Goal: Task Accomplishment & Management: Manage account settings

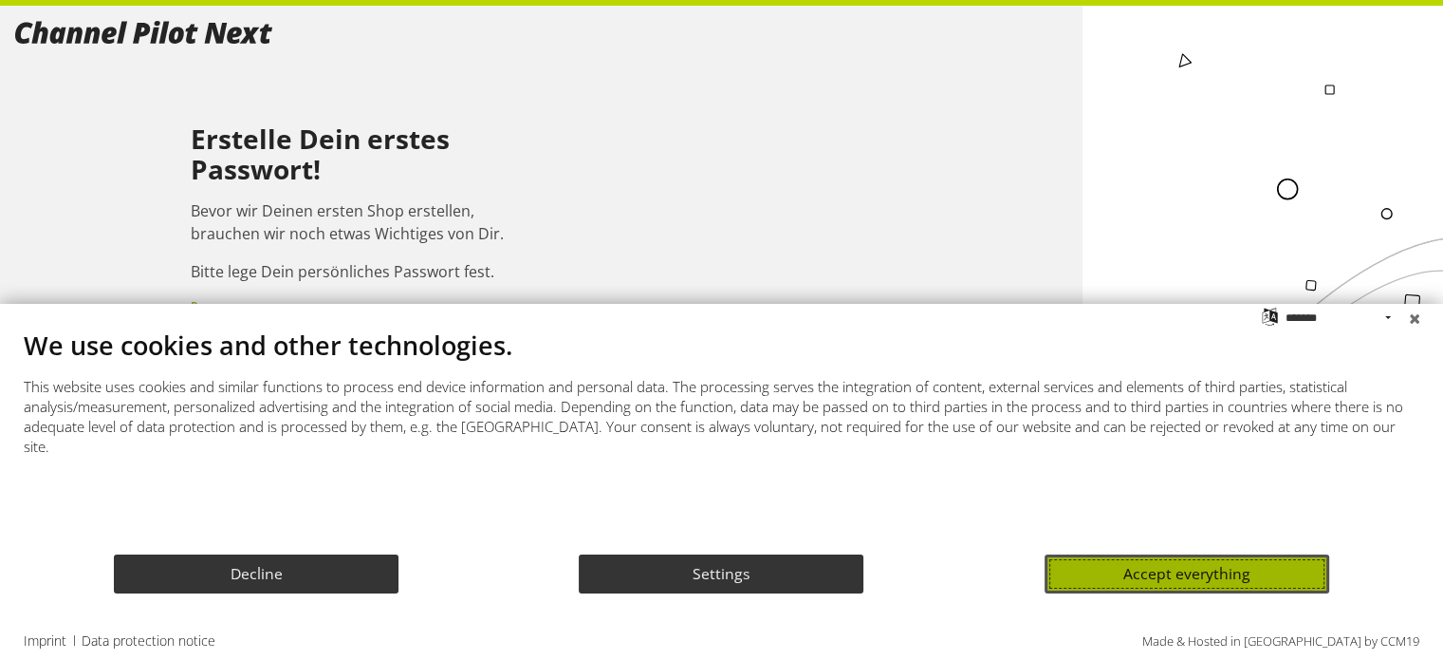
drag, startPoint x: 1136, startPoint y: 580, endPoint x: 1079, endPoint y: 560, distance: 60.3
click at [1137, 580] on button "Accept everything" at bounding box center [1187, 573] width 285 height 39
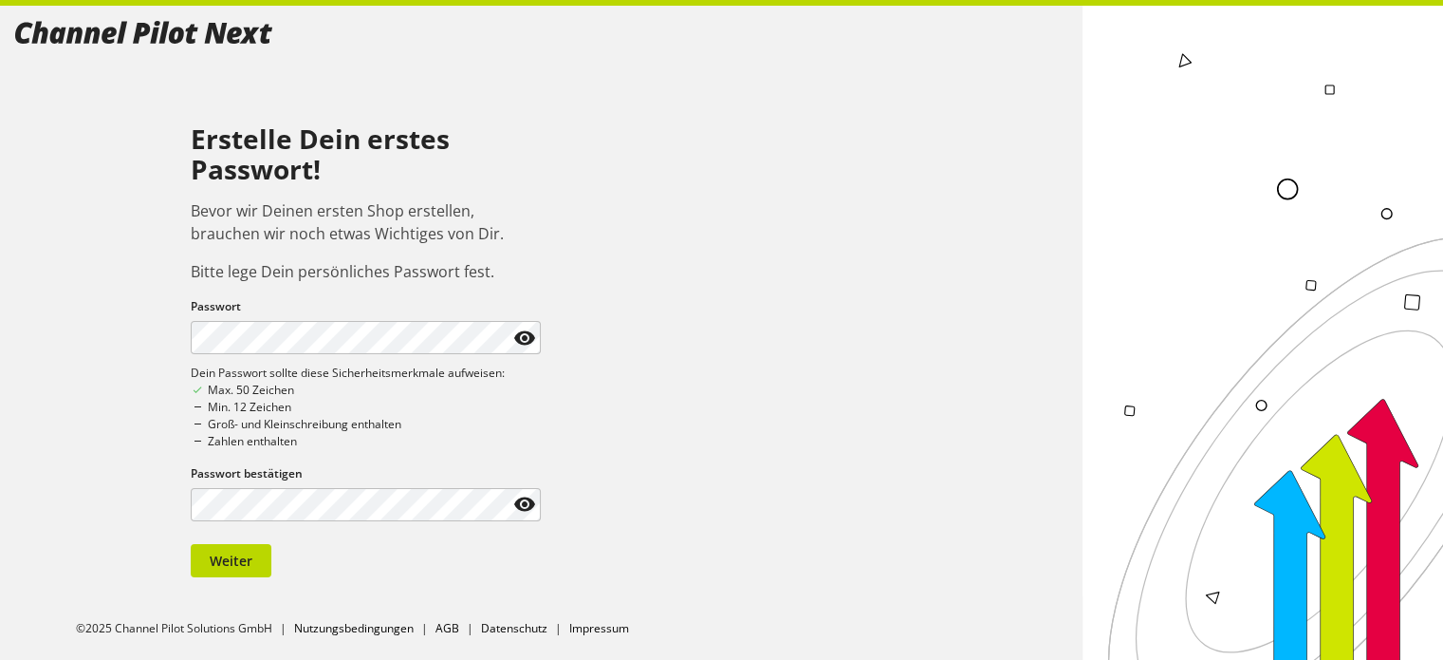
click at [0, 326] on div "Erstelle Dein erstes Passwort! Bevor wir Deinen ersten Shop erstellen, brauchen…" at bounding box center [541, 301] width 1083 height 590
drag, startPoint x: 0, startPoint y: 322, endPoint x: 46, endPoint y: 341, distance: 49.3
click at [0, 323] on div "Erstelle Dein erstes Passwort! Bevor wir Deinen ersten Shop erstellen, brauchen…" at bounding box center [541, 301] width 1083 height 590
click at [218, 574] on button "Weiter" at bounding box center [231, 560] width 81 height 33
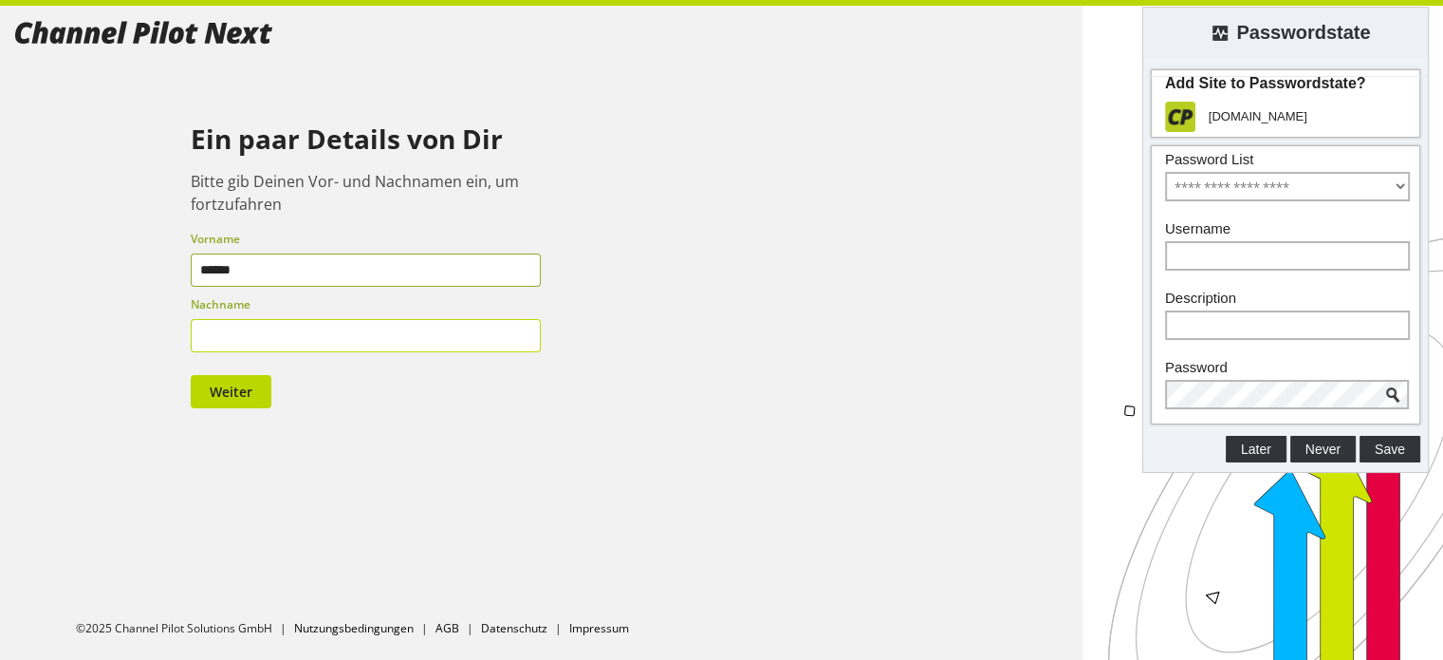
type input "******"
click at [296, 326] on input "text" at bounding box center [366, 335] width 351 height 33
type input "**********"
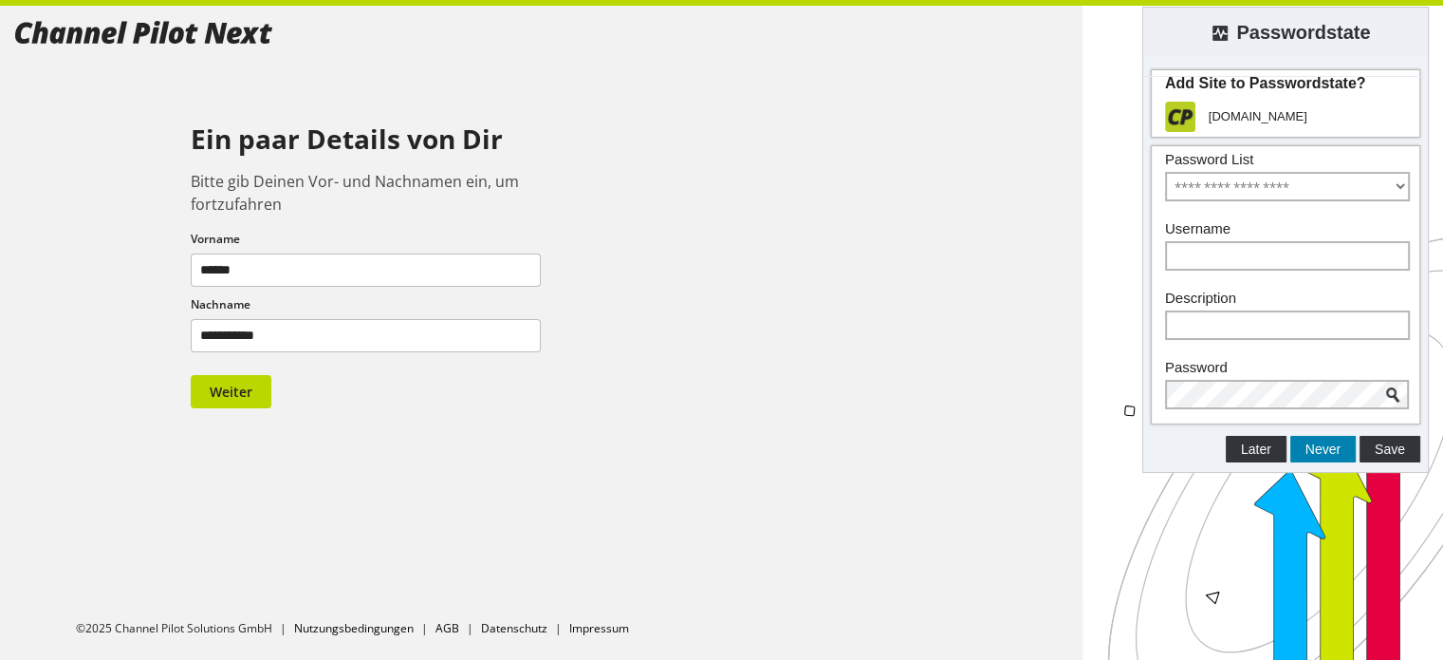
click at [1310, 451] on button "Never" at bounding box center [1323, 449] width 65 height 27
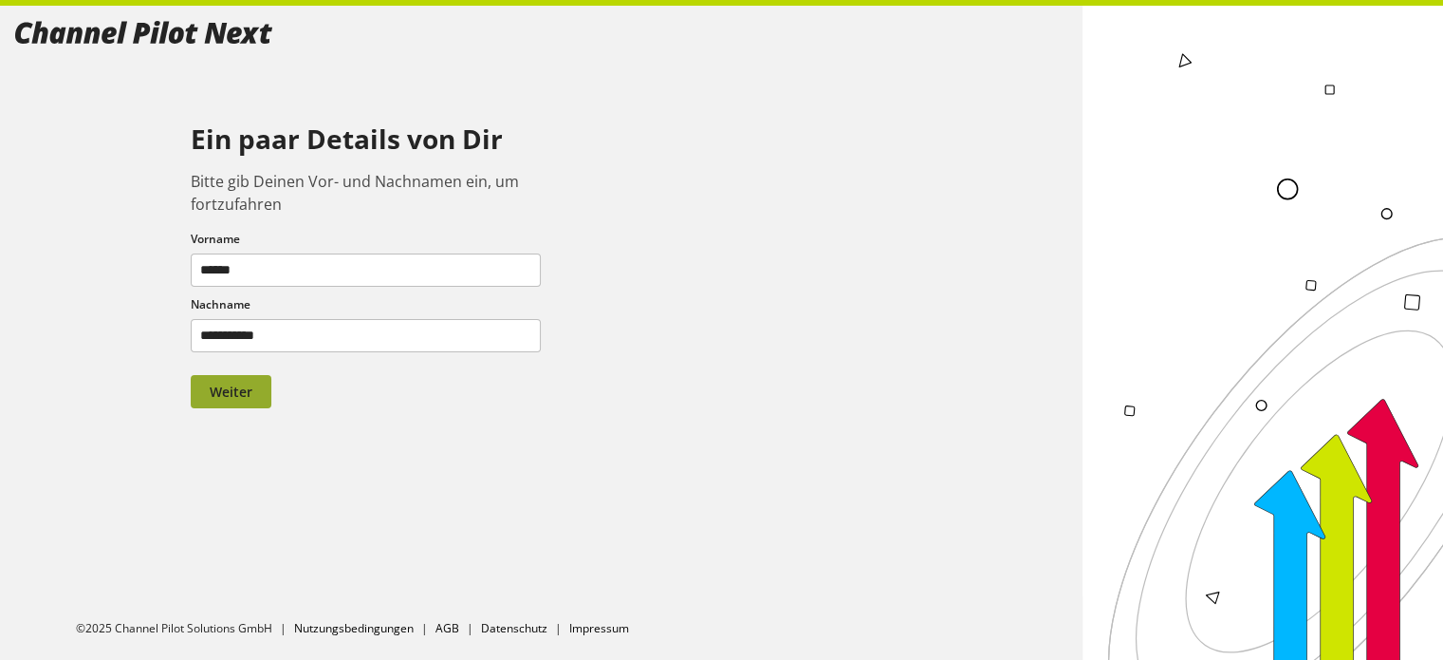
click at [232, 397] on span "Weiter" at bounding box center [231, 391] width 43 height 20
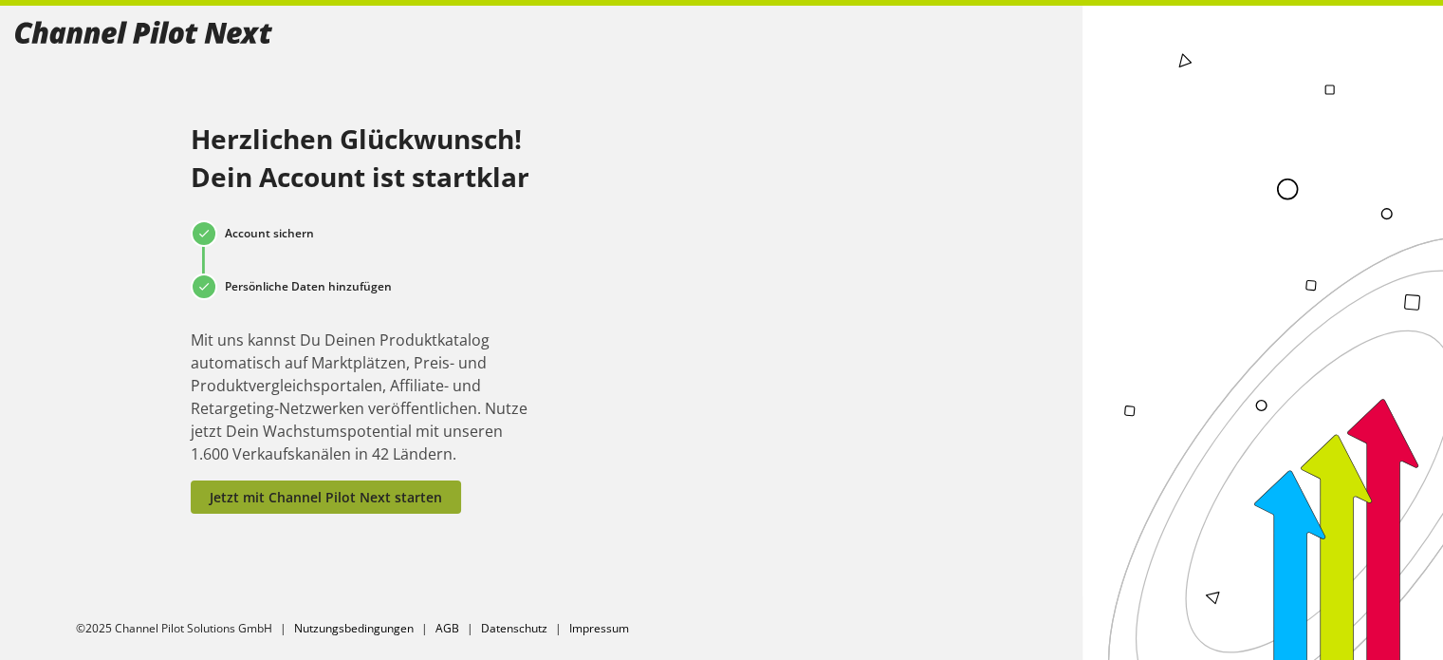
click at [320, 499] on span "Jetzt mit Channel Pilot Next starten" at bounding box center [326, 497] width 233 height 20
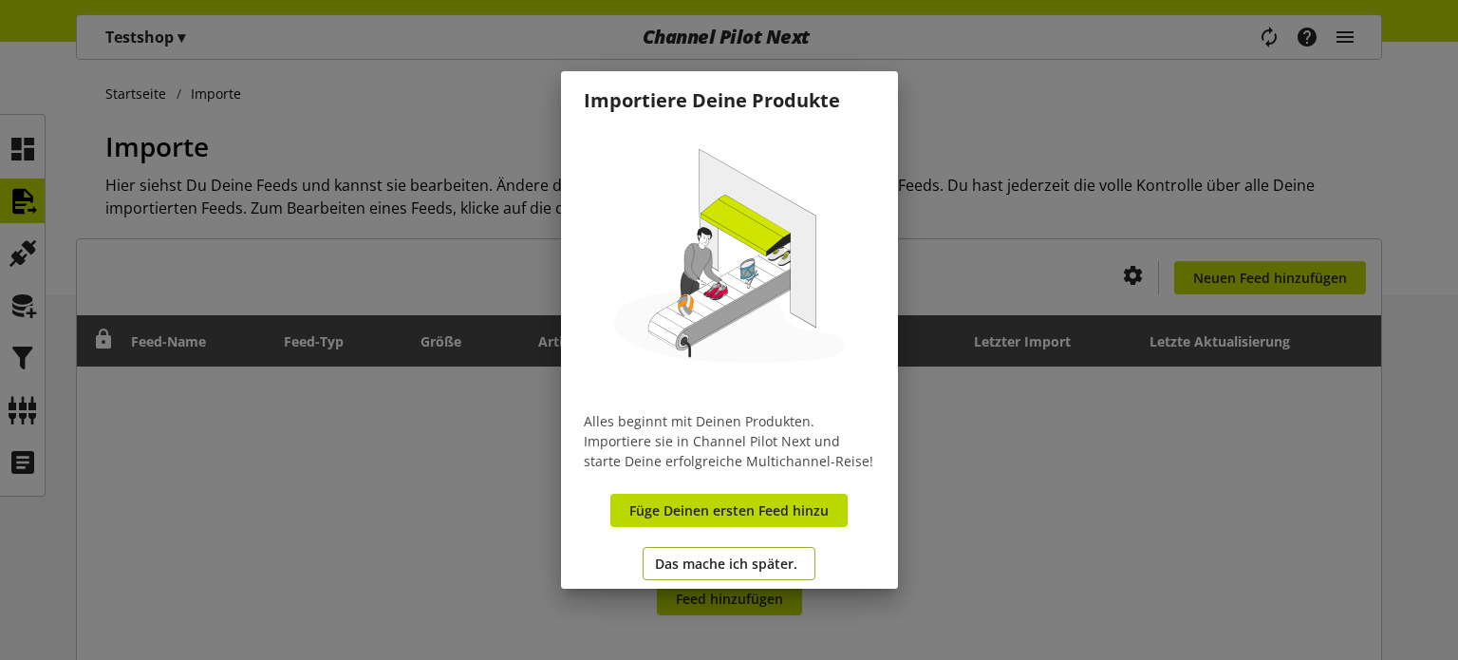
drag, startPoint x: 707, startPoint y: 563, endPoint x: 696, endPoint y: 557, distance: 12.7
click at [707, 563] on span "Das mache ich später." at bounding box center [726, 563] width 142 height 20
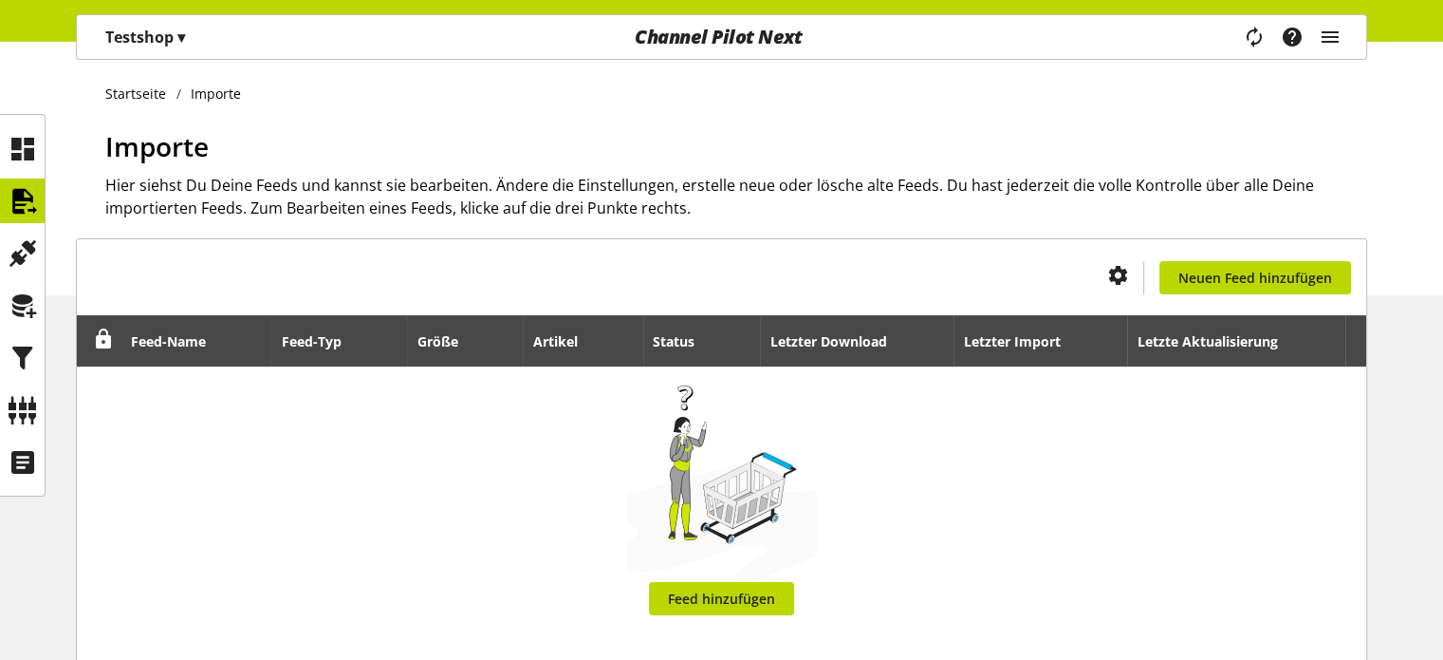
click at [177, 37] on p "Testshop ▾" at bounding box center [145, 37] width 80 height 23
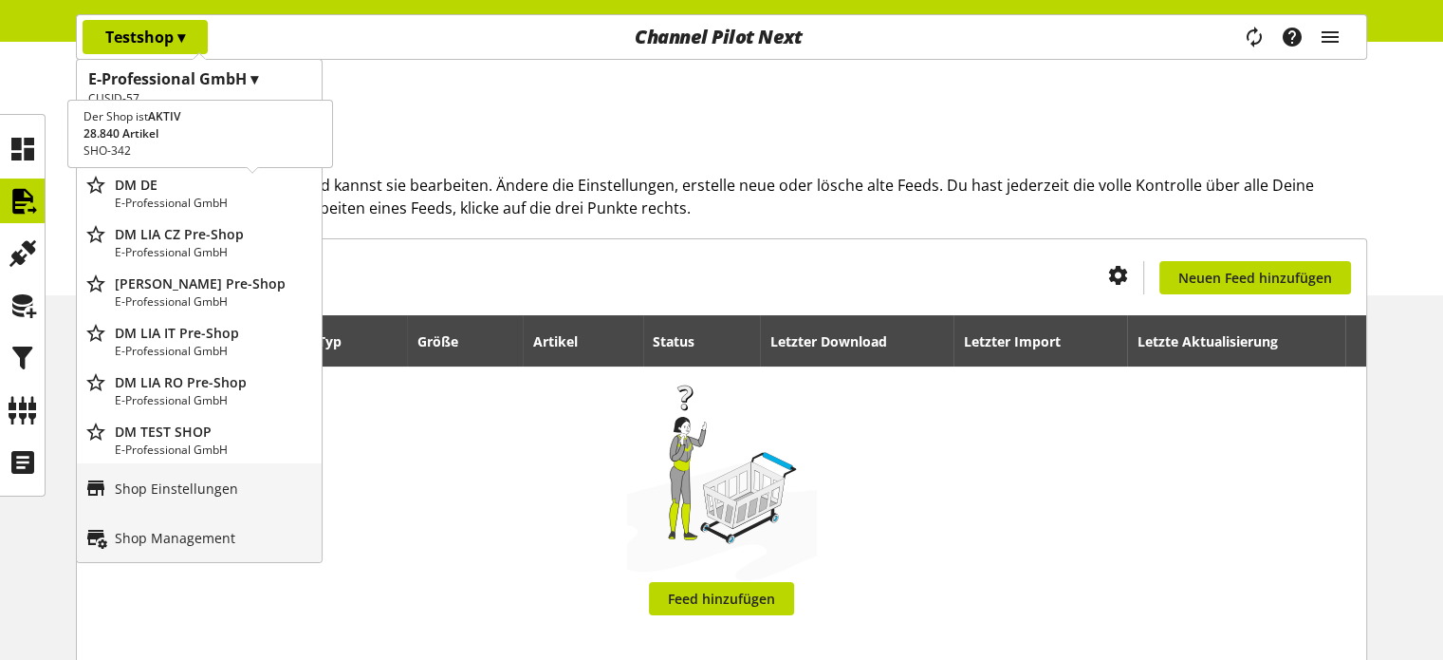
click at [153, 201] on p "E-Professional GmbH" at bounding box center [214, 203] width 199 height 17
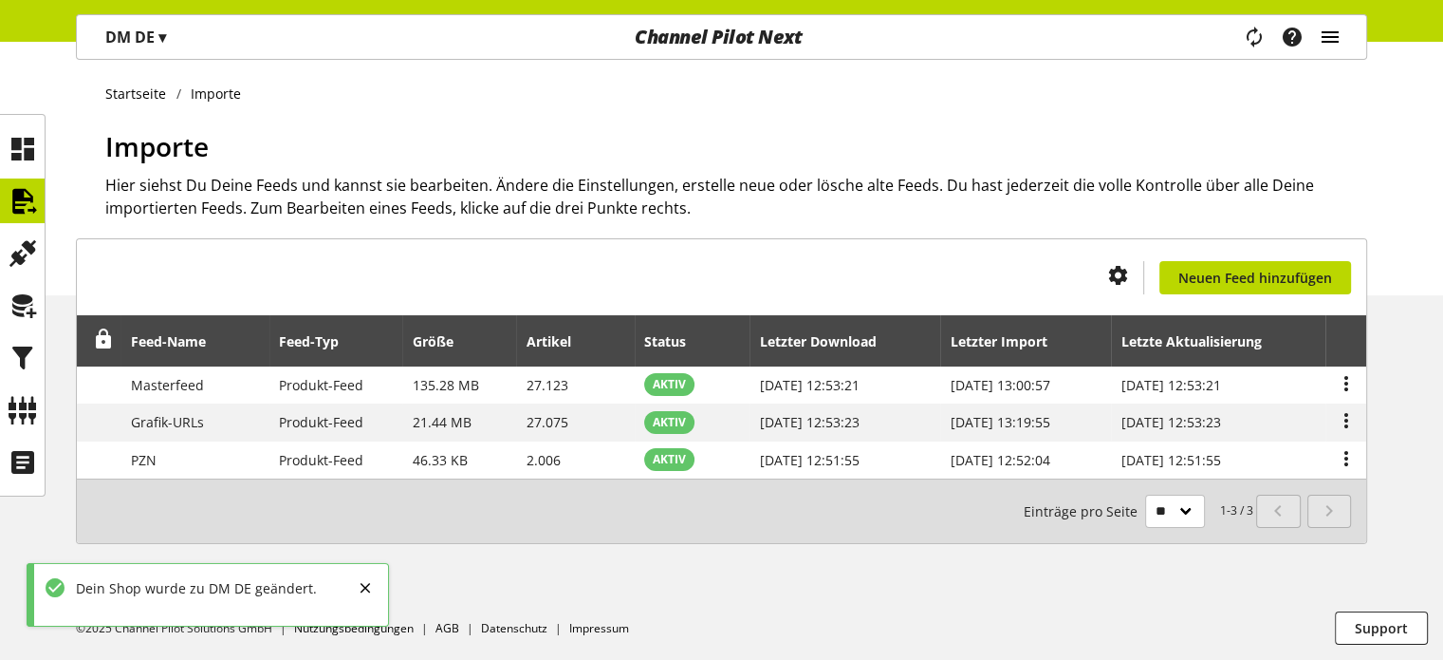
click at [1330, 38] on icon "main navigation" at bounding box center [1330, 37] width 23 height 34
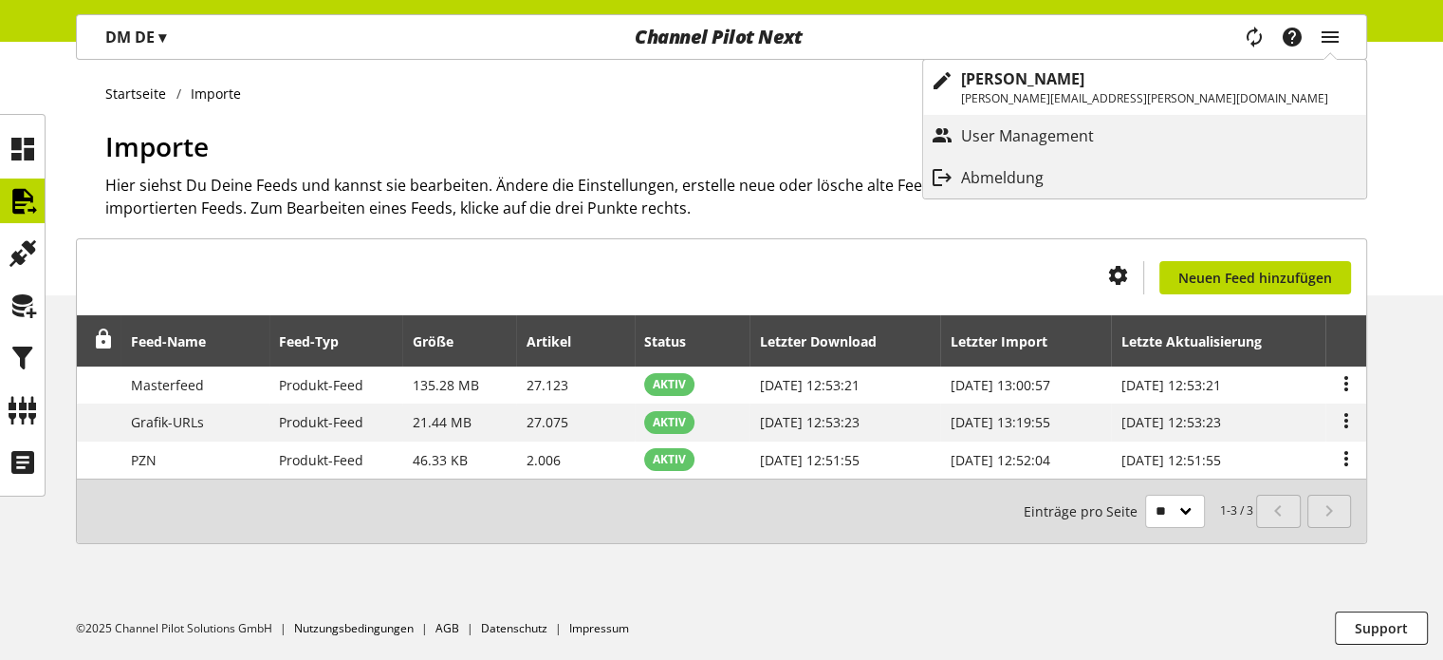
click at [1082, 177] on p "Abmeldung" at bounding box center [1021, 177] width 121 height 23
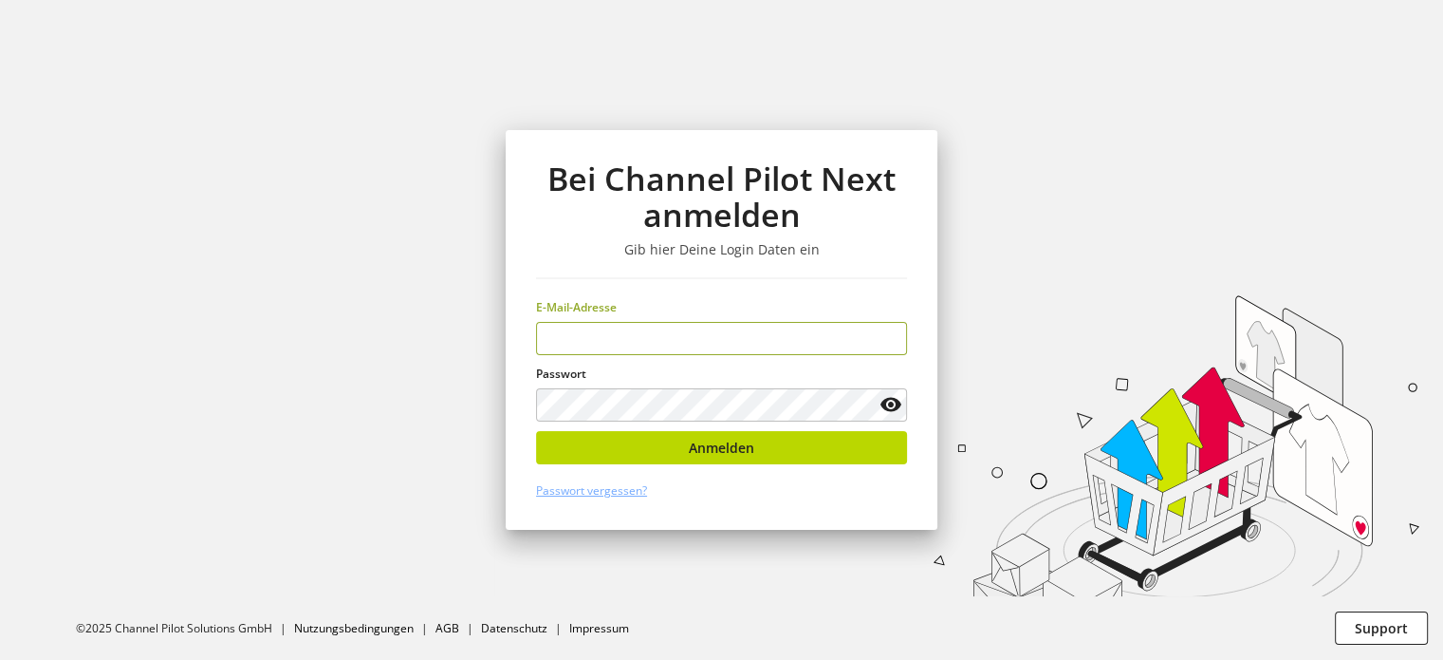
click at [676, 197] on h1 "Bei Channel Pilot Next anmelden" at bounding box center [721, 196] width 371 height 73
click at [635, 331] on input "email" at bounding box center [721, 338] width 371 height 33
type input "**********"
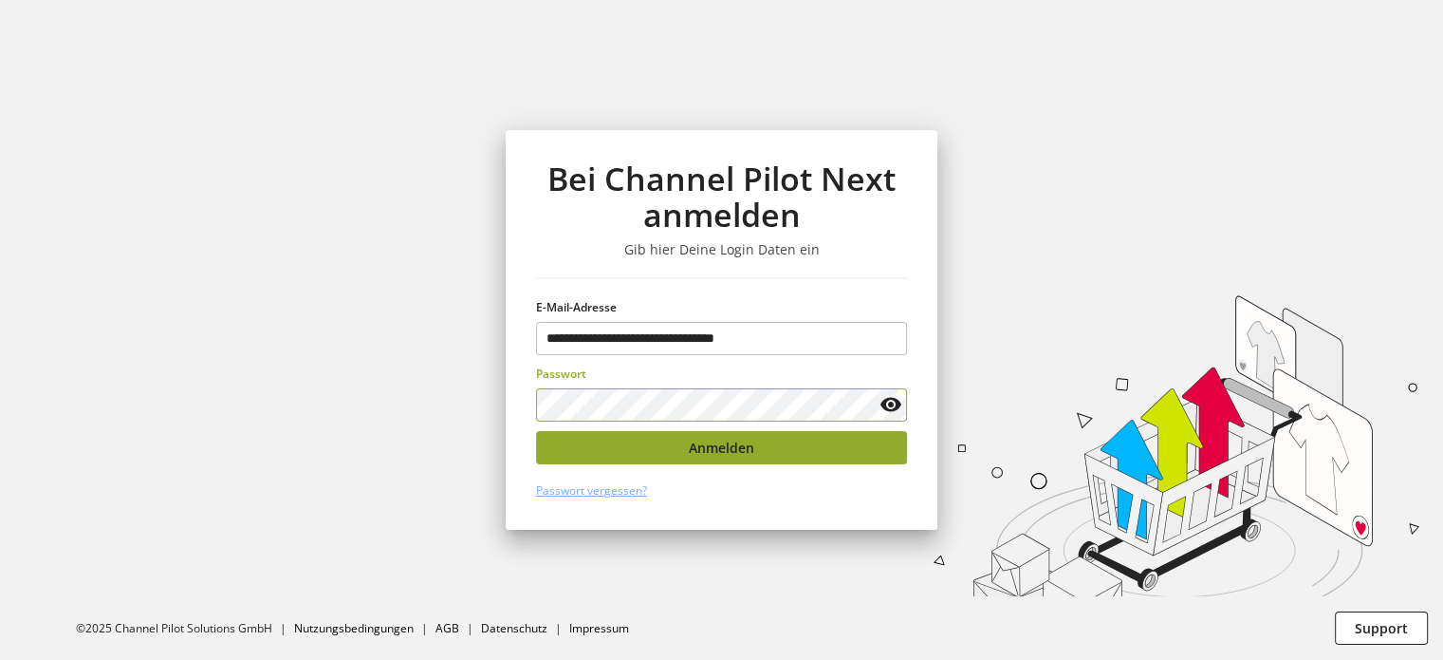
click at [638, 462] on button "Anmelden" at bounding box center [721, 447] width 371 height 33
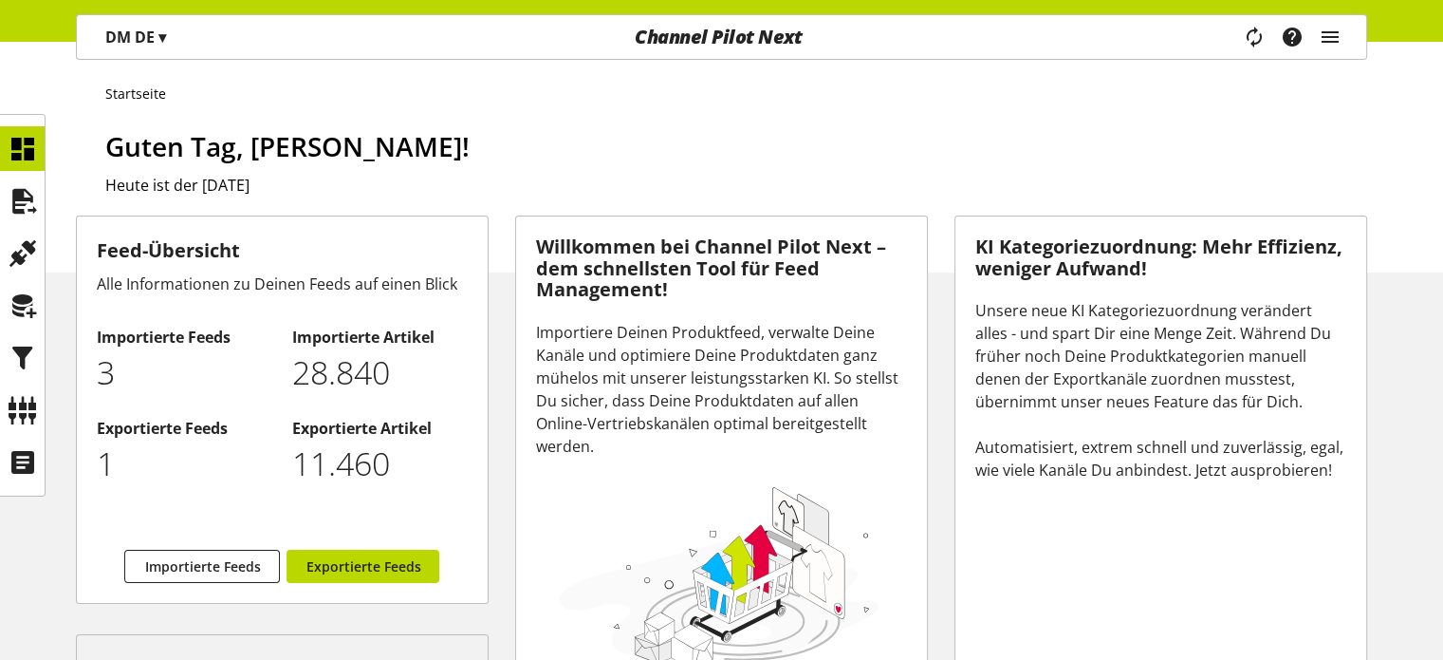
click at [1411, 54] on div "Startseite Guten Tag, Daniel Woltersdorf! Heute ist der 03. September 2025" at bounding box center [721, 157] width 1443 height 231
click at [1320, 38] on icon "main navigation" at bounding box center [1330, 37] width 23 height 34
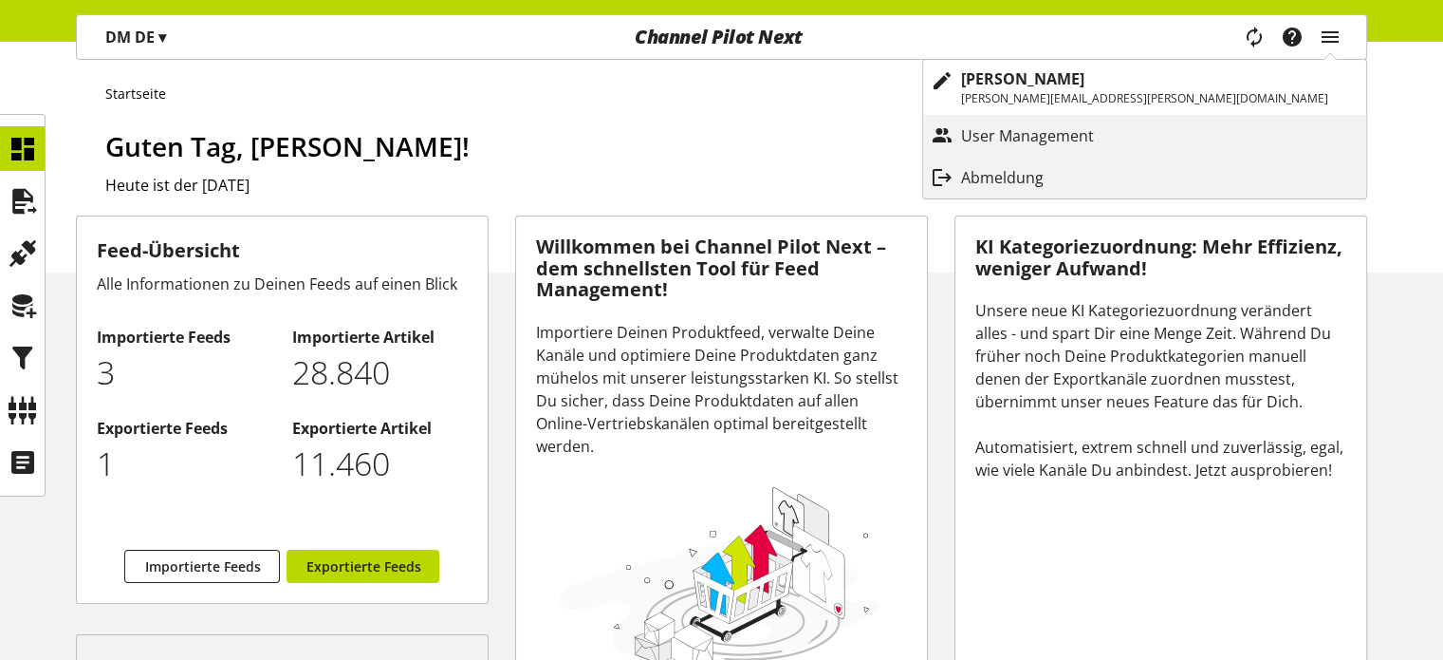
click at [1082, 181] on p "Abmeldung" at bounding box center [1021, 177] width 121 height 23
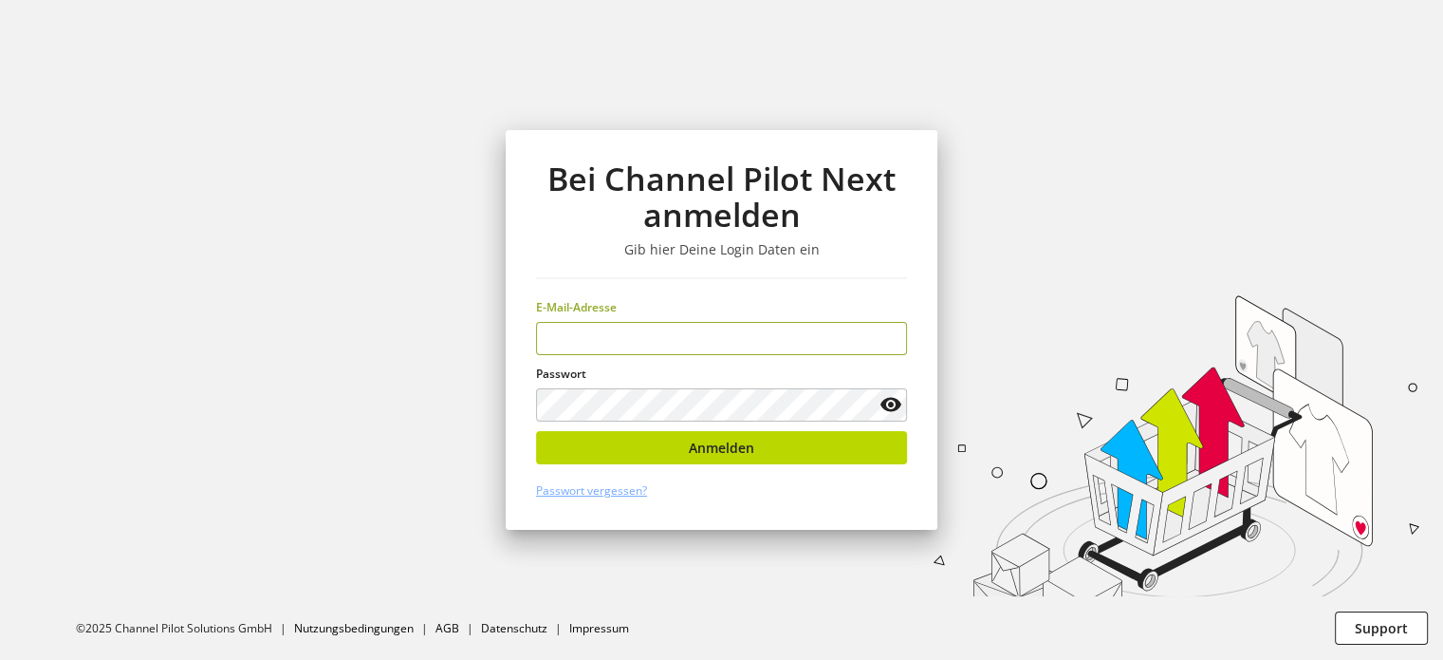
click at [634, 342] on input "email" at bounding box center [721, 338] width 371 height 33
click at [592, 349] on input "email" at bounding box center [721, 338] width 371 height 33
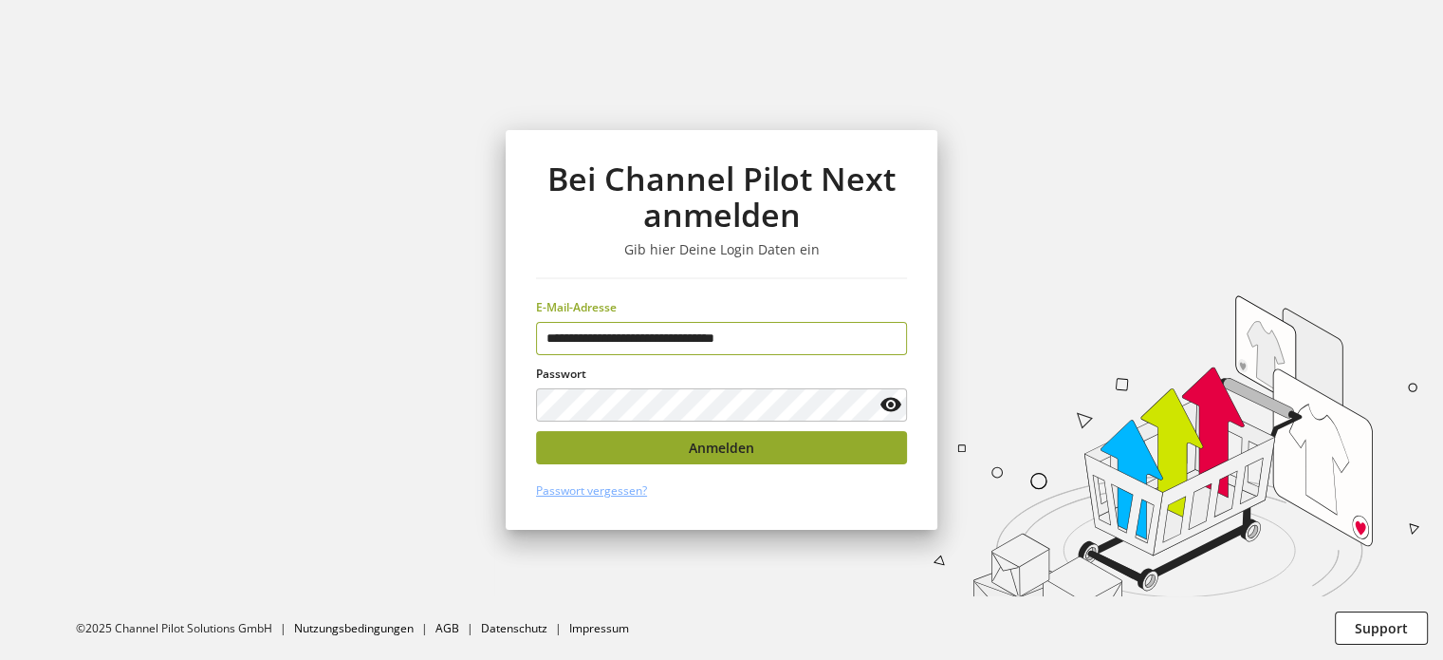
type input "**********"
click at [614, 449] on button "Anmelden" at bounding box center [721, 447] width 371 height 33
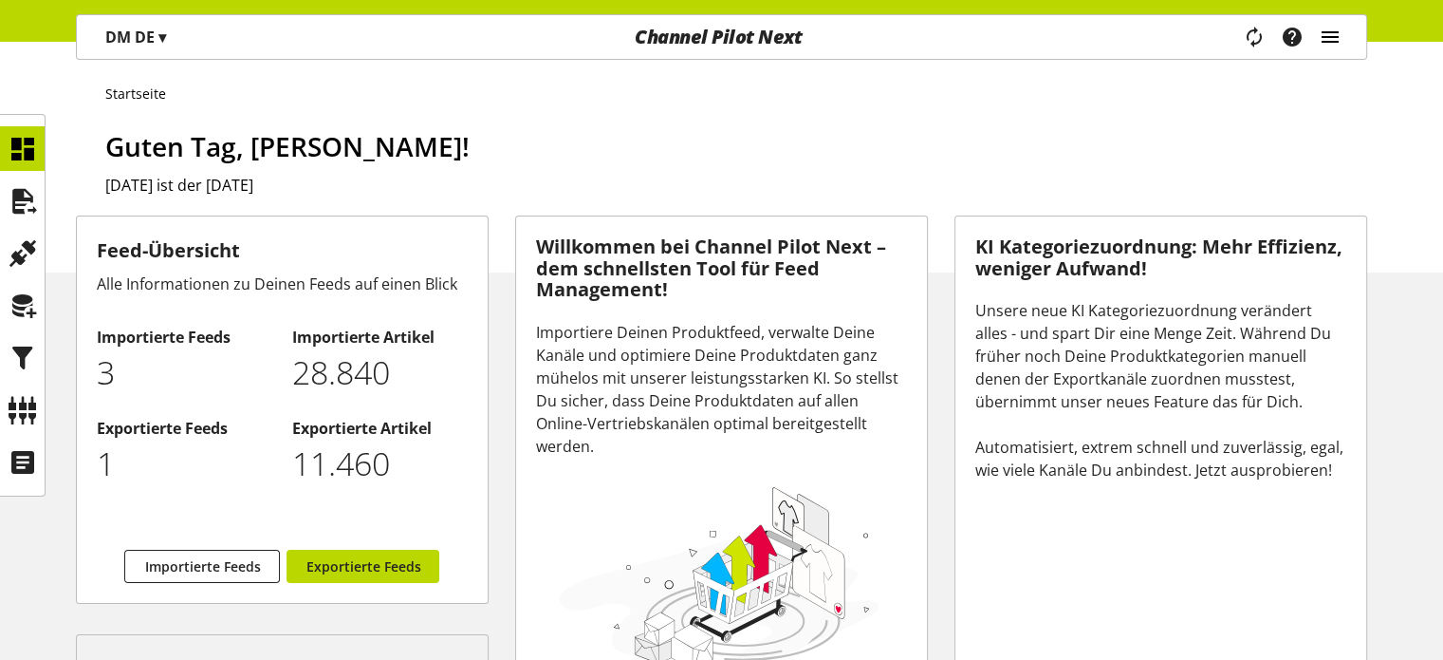
click at [1340, 33] on icon "main navigation" at bounding box center [1330, 37] width 23 height 34
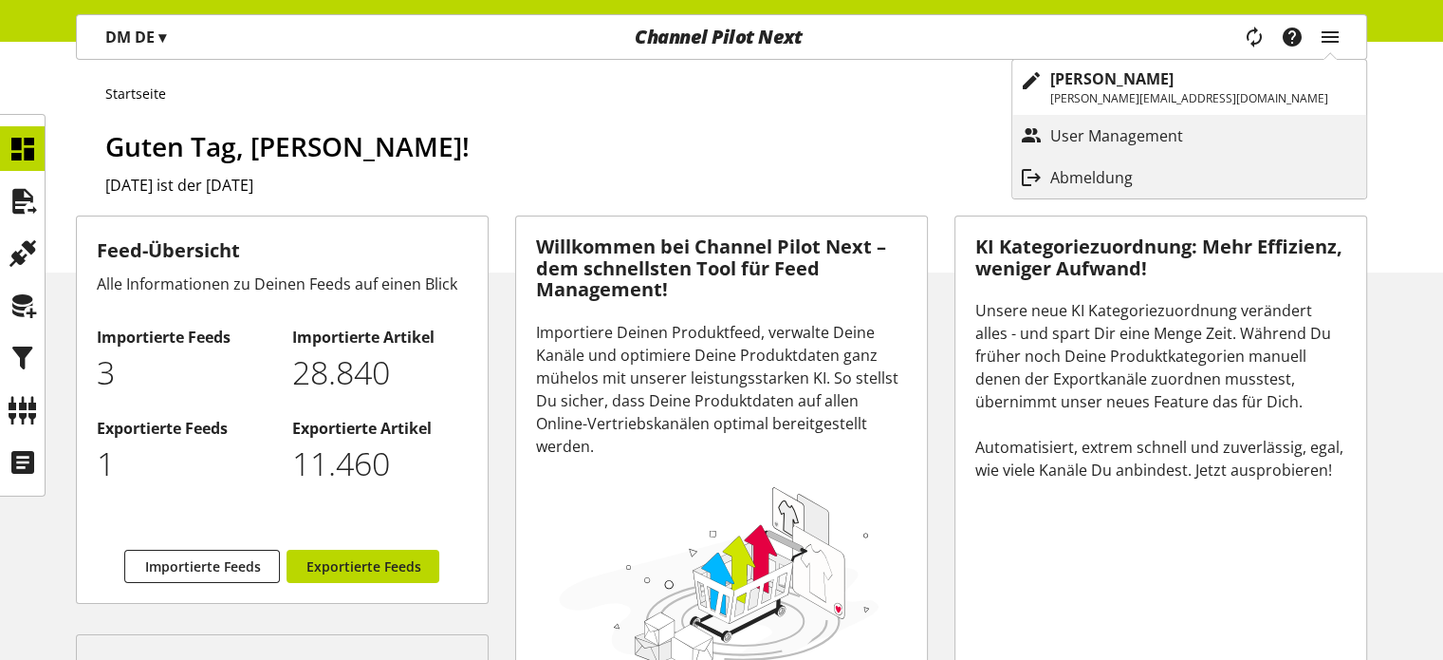
click at [1171, 180] on p "Abmeldung" at bounding box center [1111, 177] width 121 height 23
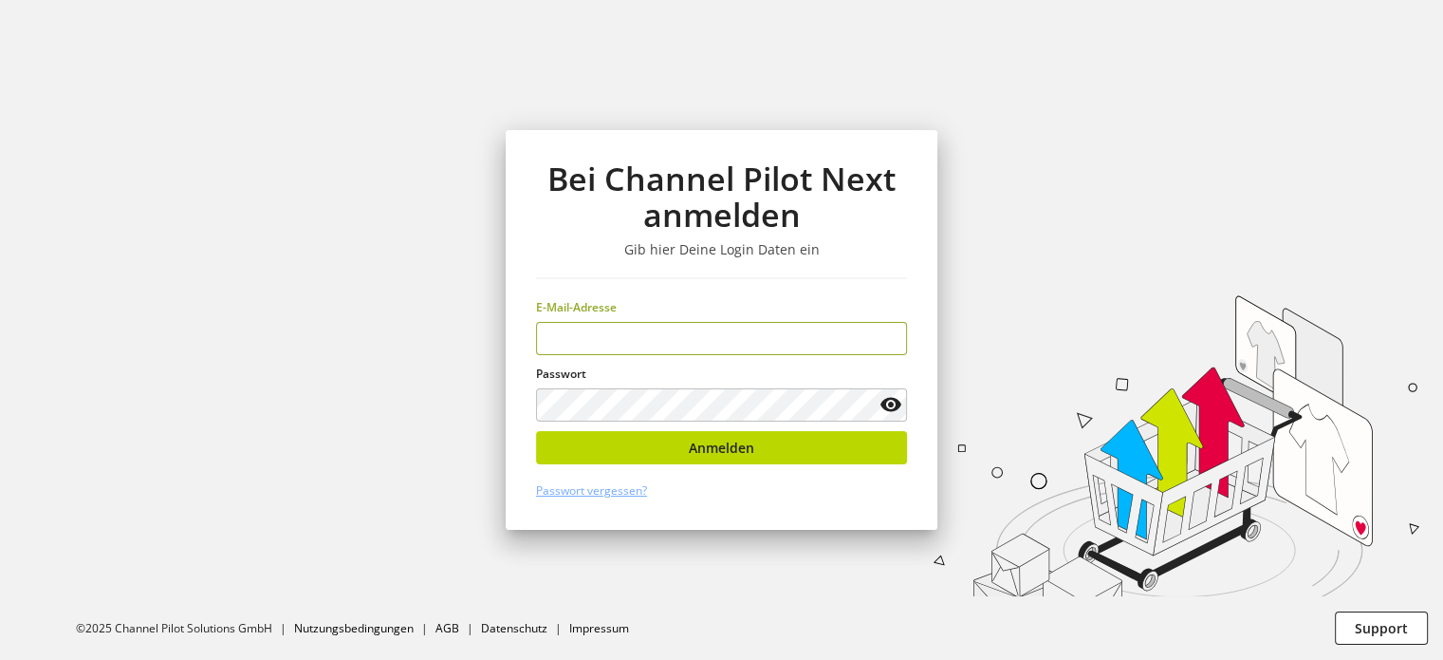
click at [809, 326] on input "email" at bounding box center [721, 338] width 371 height 33
drag, startPoint x: 858, startPoint y: 338, endPoint x: 884, endPoint y: 309, distance: 38.9
click at [859, 338] on input "email" at bounding box center [721, 338] width 371 height 33
click at [741, 71] on div "Bei Channel Pilot Next anmelden Gib hier Deine Login Daten ein E-Mail-Adresse P…" at bounding box center [722, 330] width 512 height 660
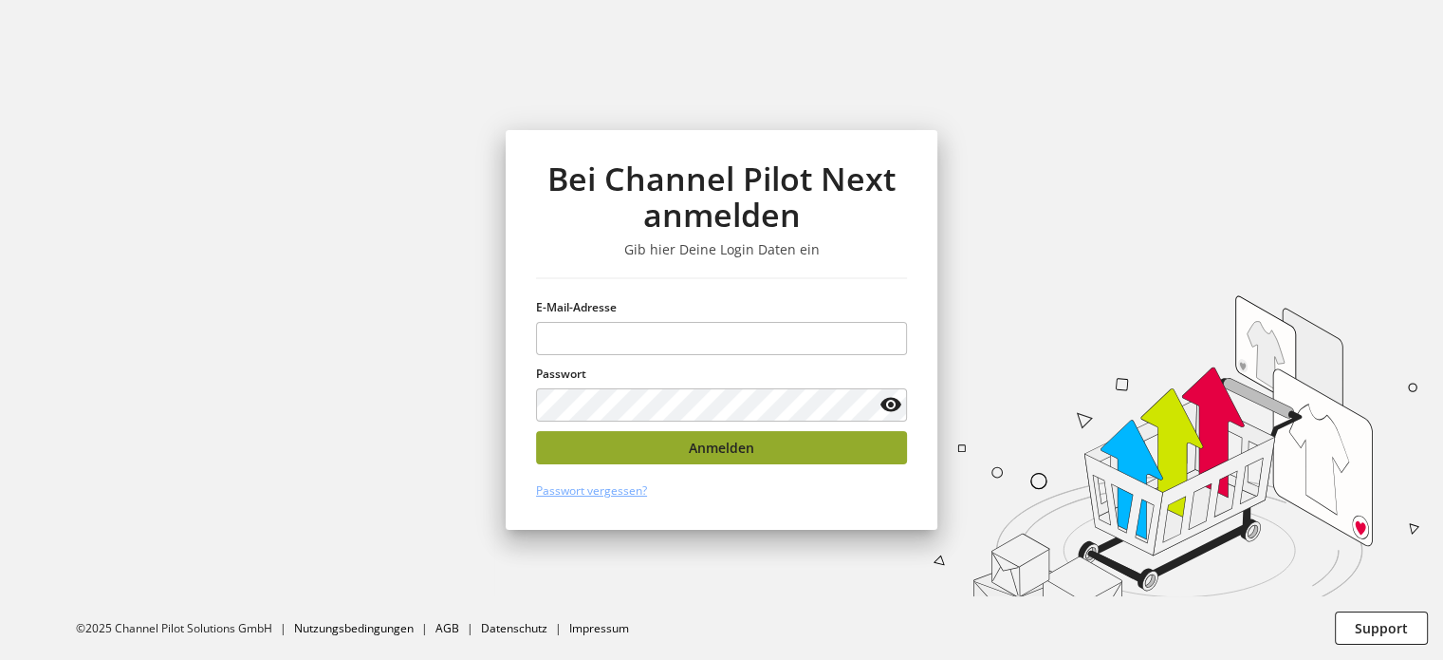
click at [738, 442] on span "Anmelden" at bounding box center [721, 447] width 65 height 20
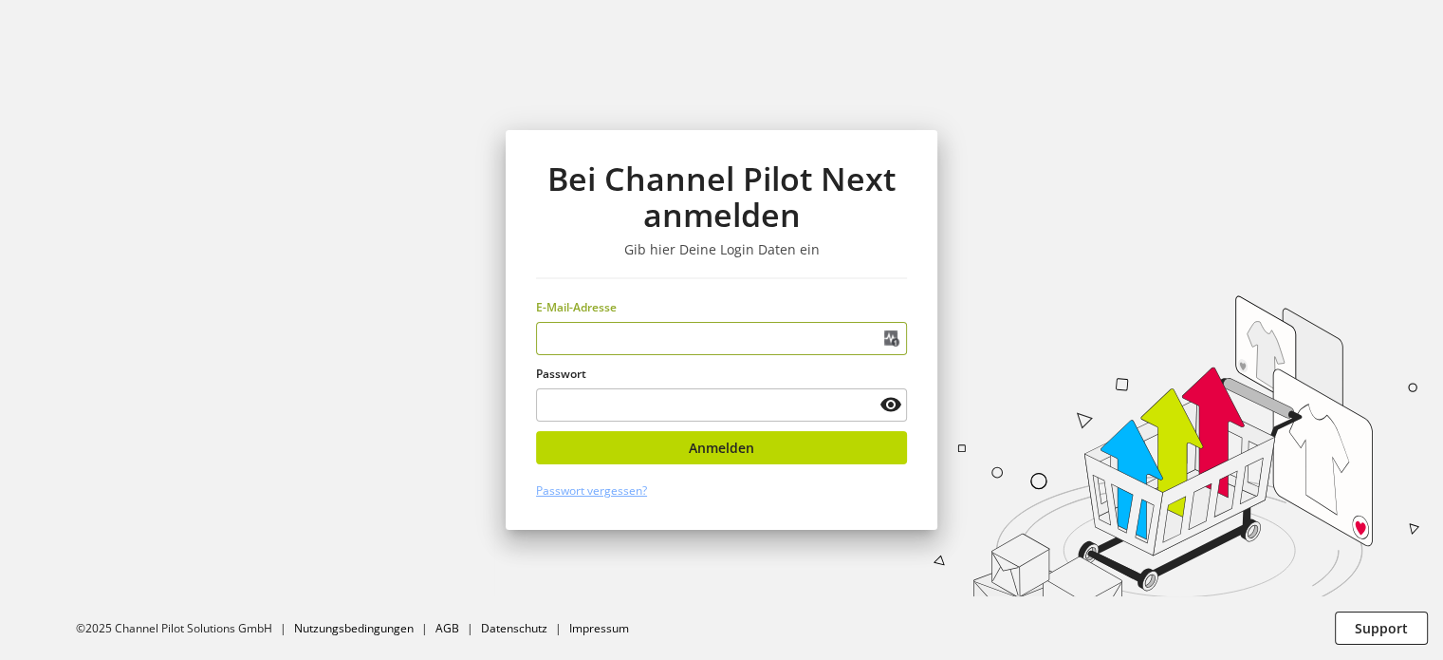
type input "**********"
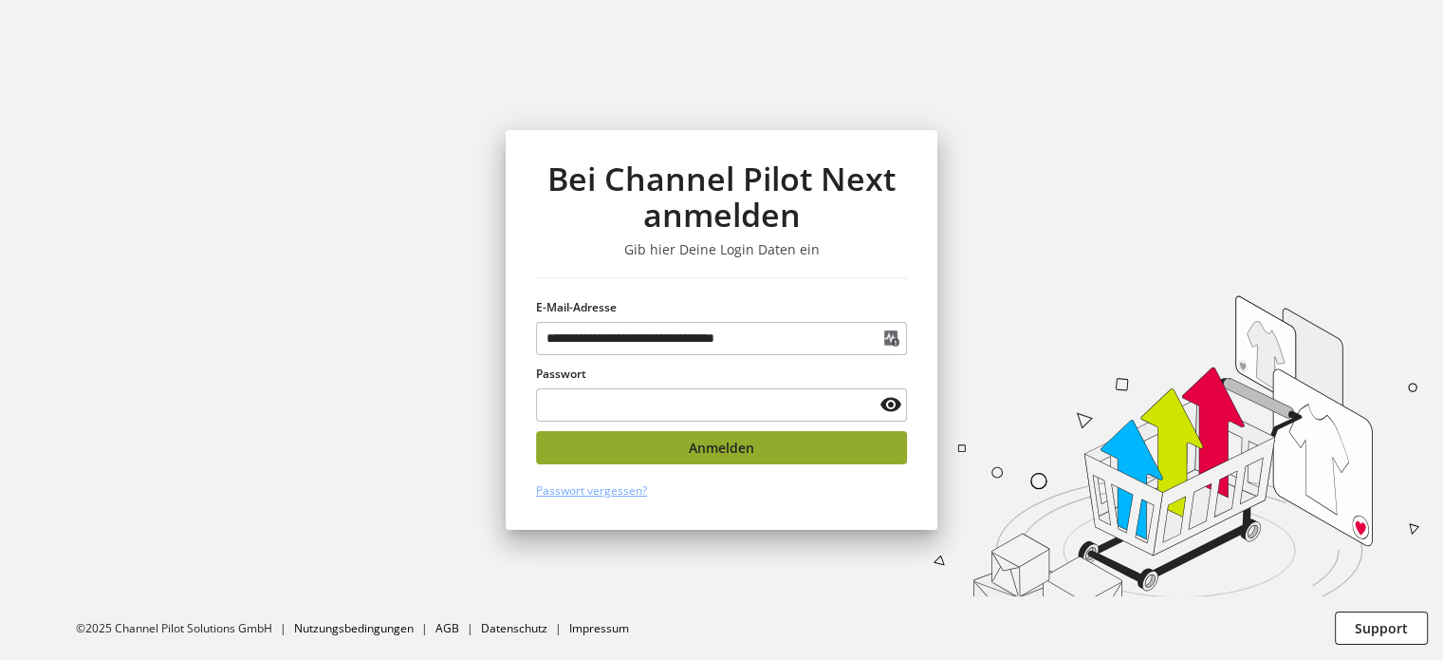
click at [735, 443] on span "Anmelden" at bounding box center [721, 447] width 65 height 20
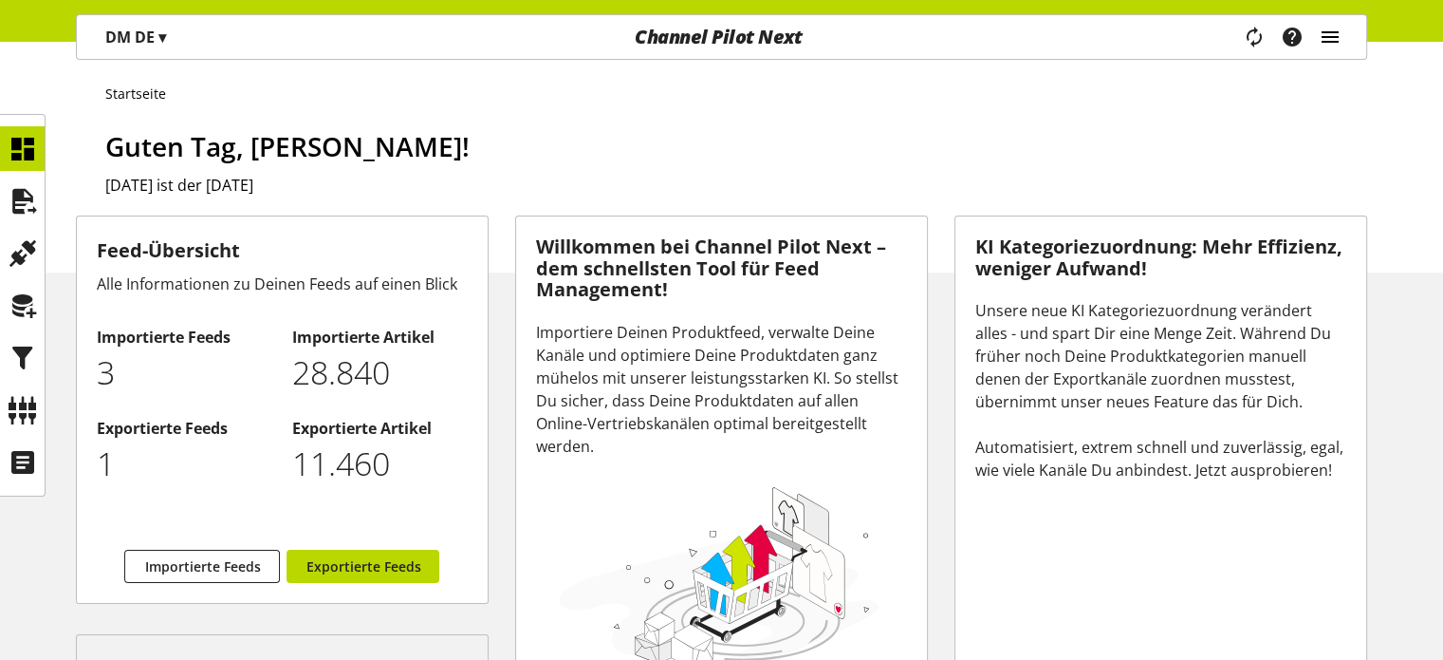
click at [1321, 39] on icon "main navigation" at bounding box center [1330, 37] width 23 height 34
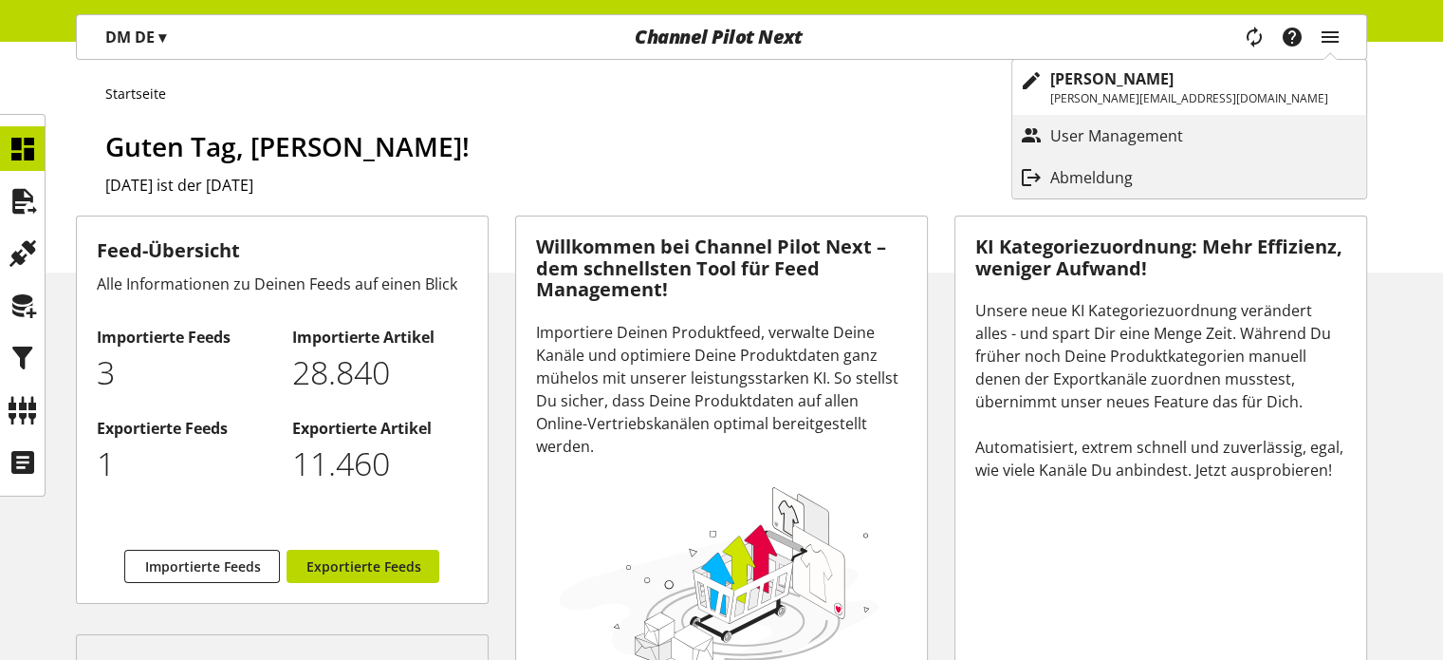
click at [1134, 177] on p "Abmeldung" at bounding box center [1111, 177] width 121 height 23
